Goal: Information Seeking & Learning: Check status

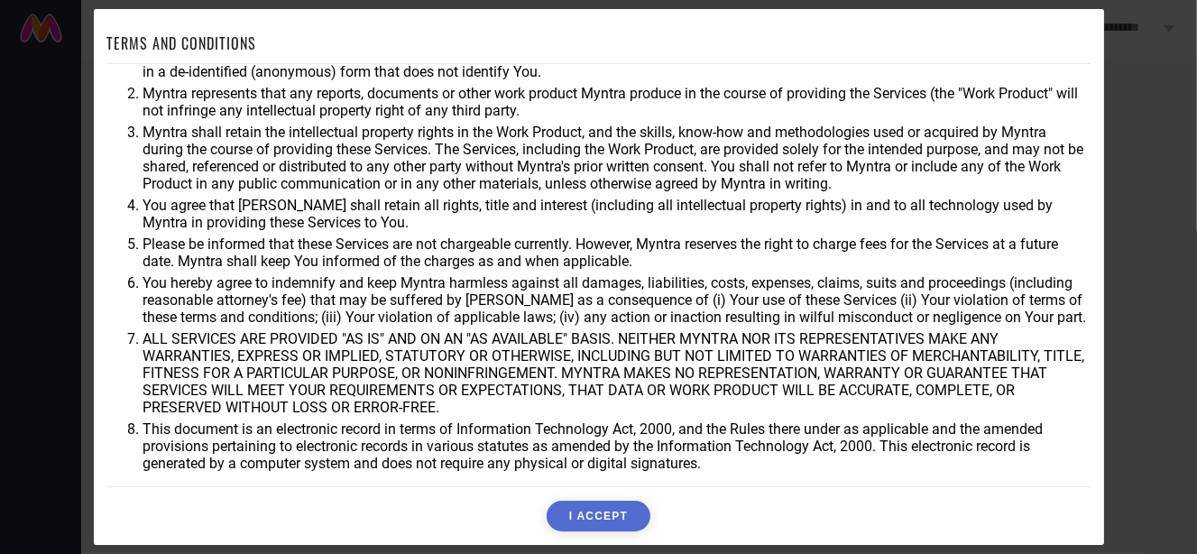
scroll to position [76, 0]
click at [565, 507] on button "I ACCEPT" at bounding box center [599, 516] width 104 height 31
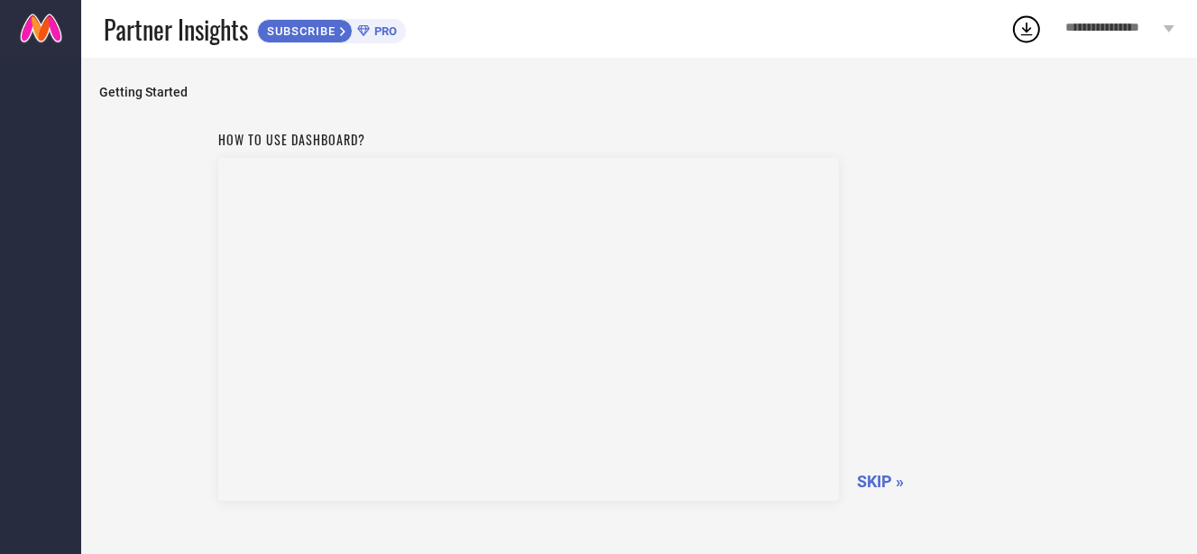
click at [879, 475] on span "SKIP »" at bounding box center [880, 481] width 47 height 19
